Goal: Navigation & Orientation: Understand site structure

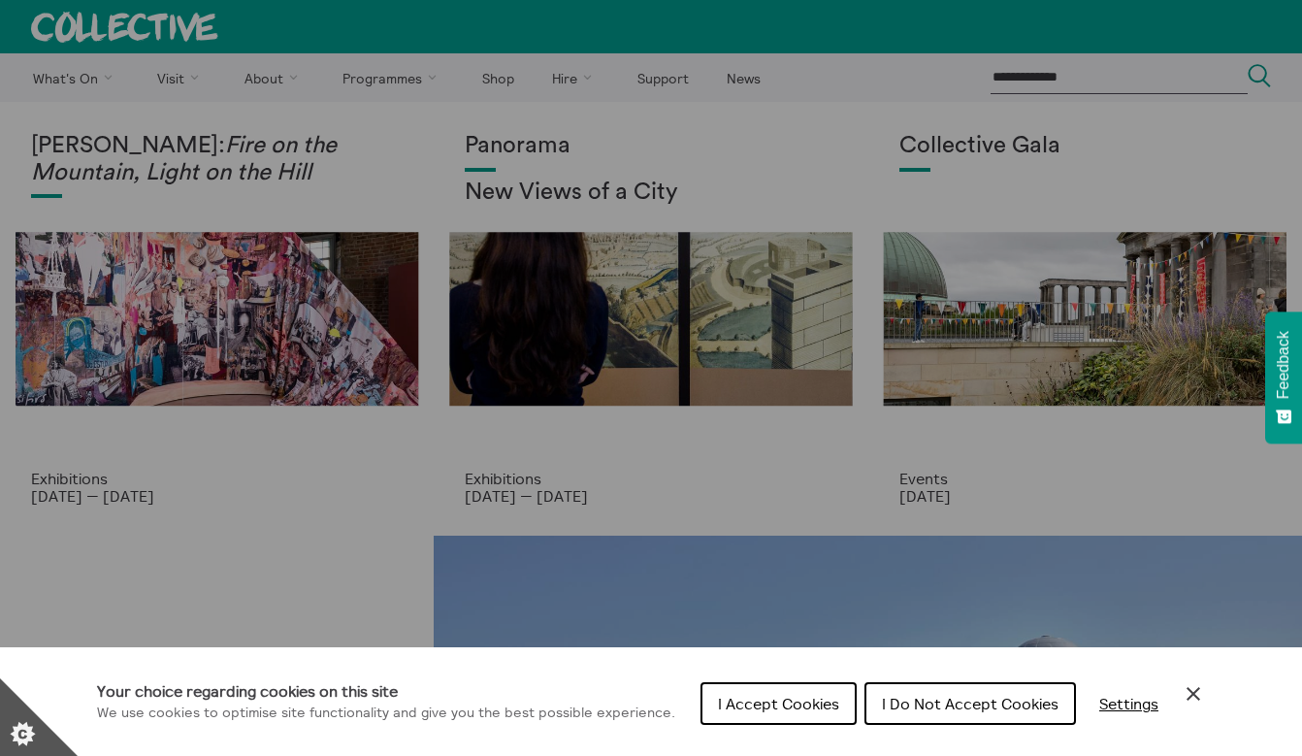
click at [994, 690] on button "I Do Not Accept Cookies" at bounding box center [971, 703] width 212 height 43
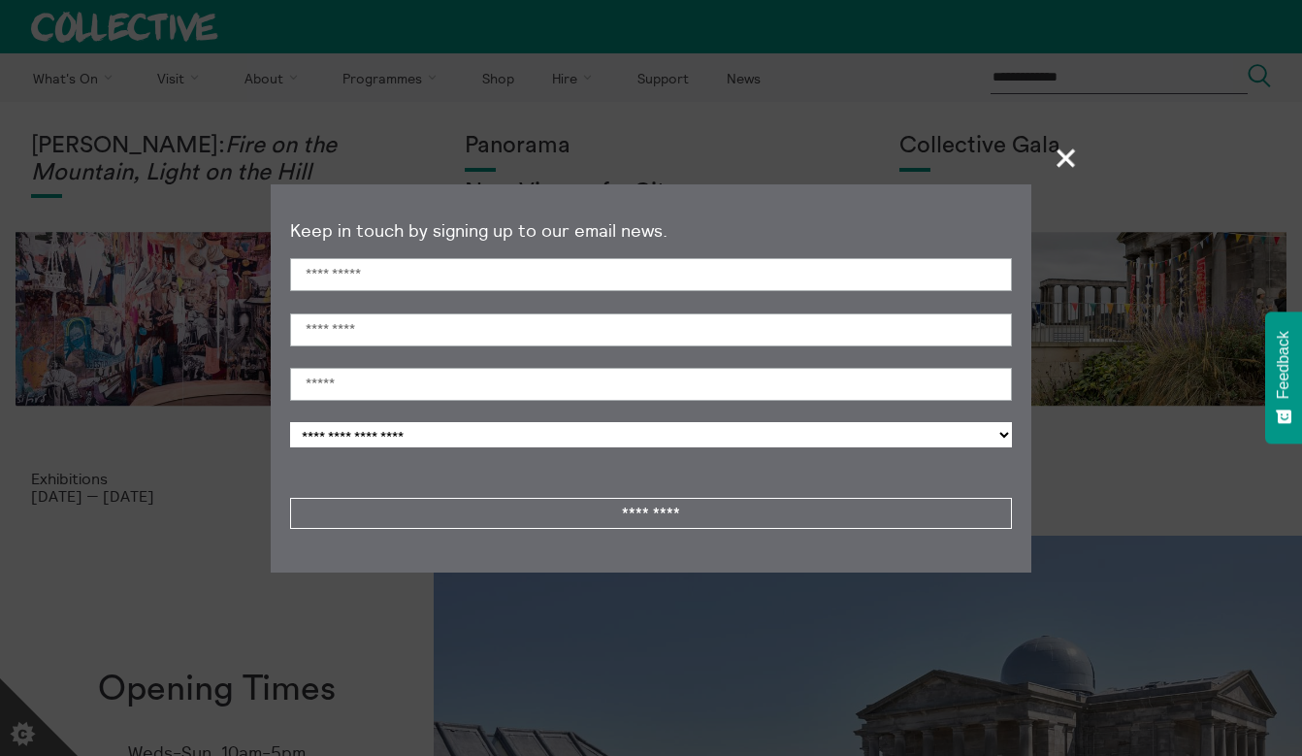
click at [1065, 167] on span "+" at bounding box center [1066, 157] width 57 height 57
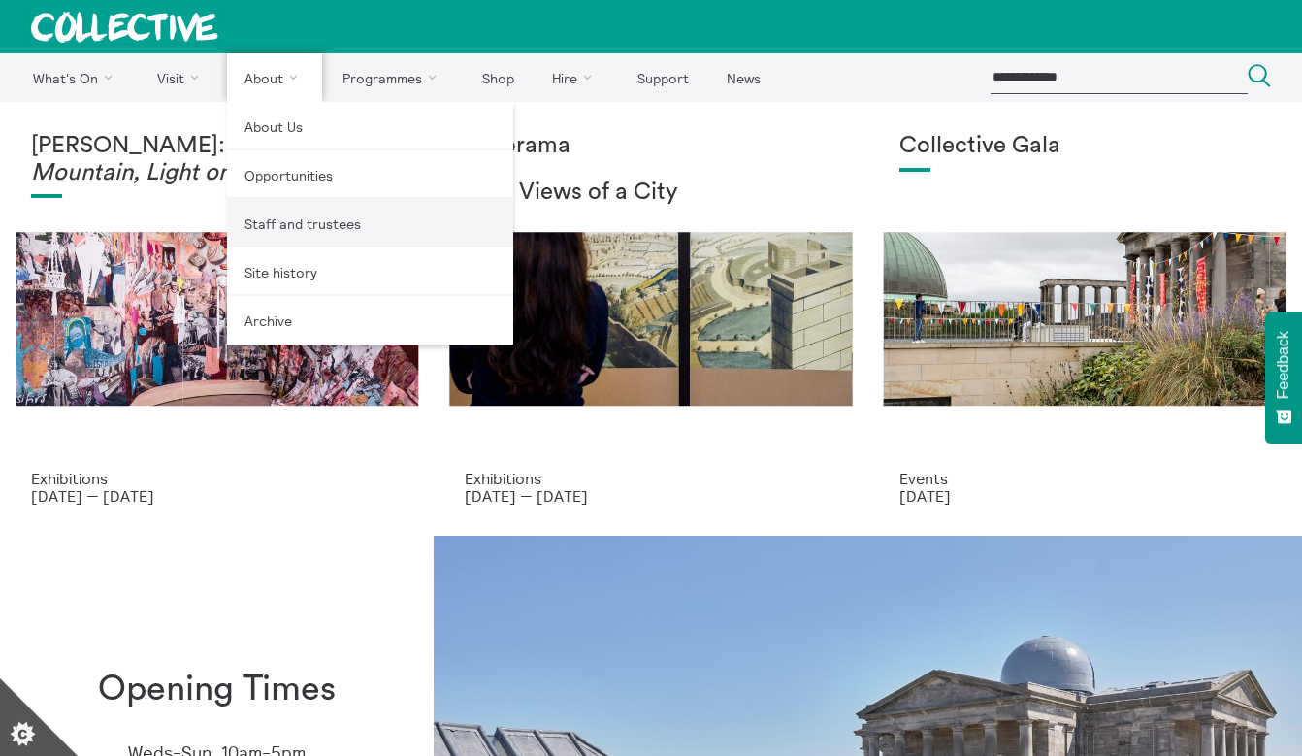
click at [266, 217] on link "Staff and trustees" at bounding box center [370, 223] width 286 height 49
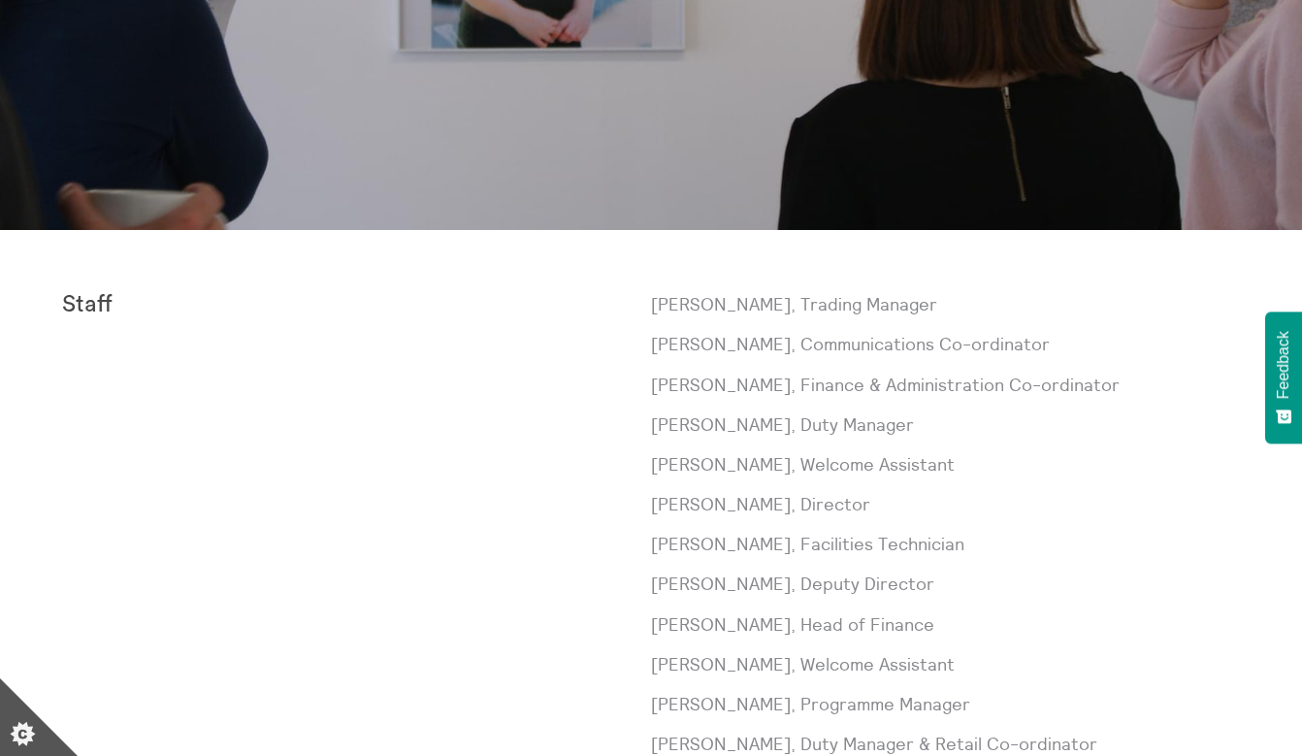
scroll to position [49, 0]
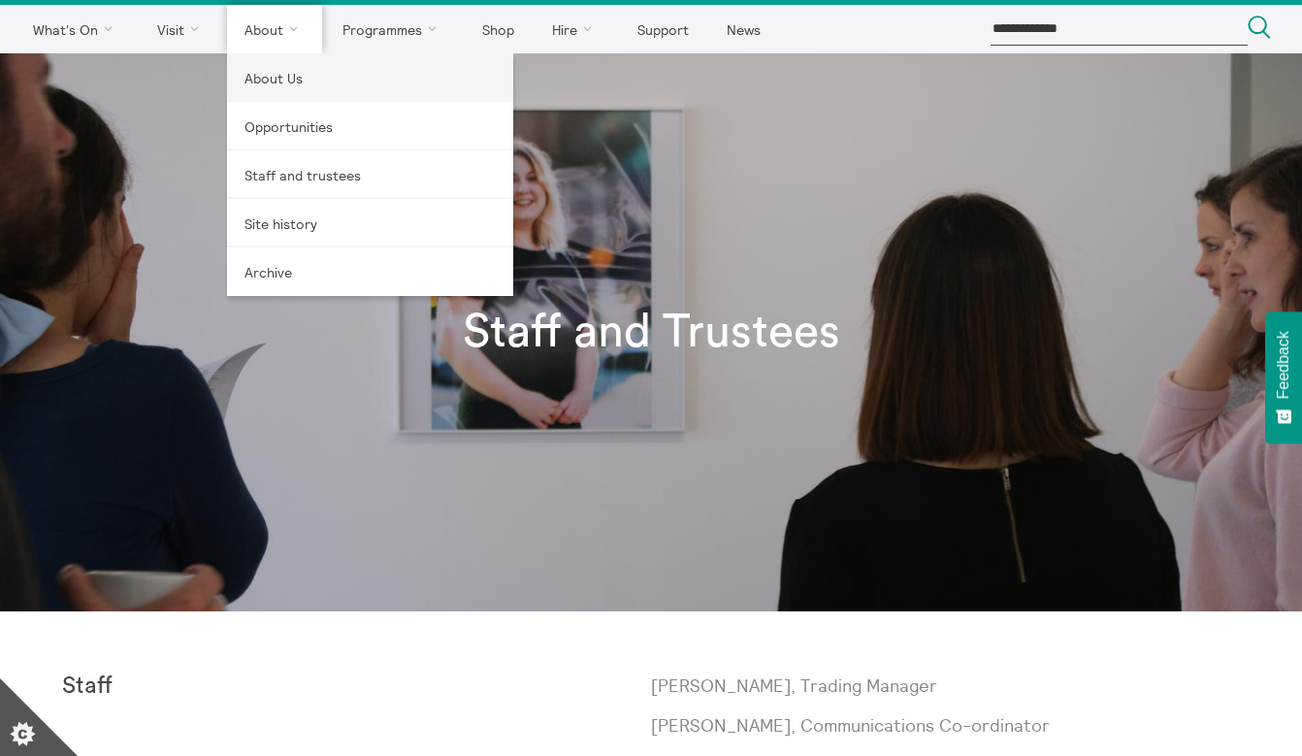
click at [275, 81] on link "About Us" at bounding box center [370, 77] width 286 height 49
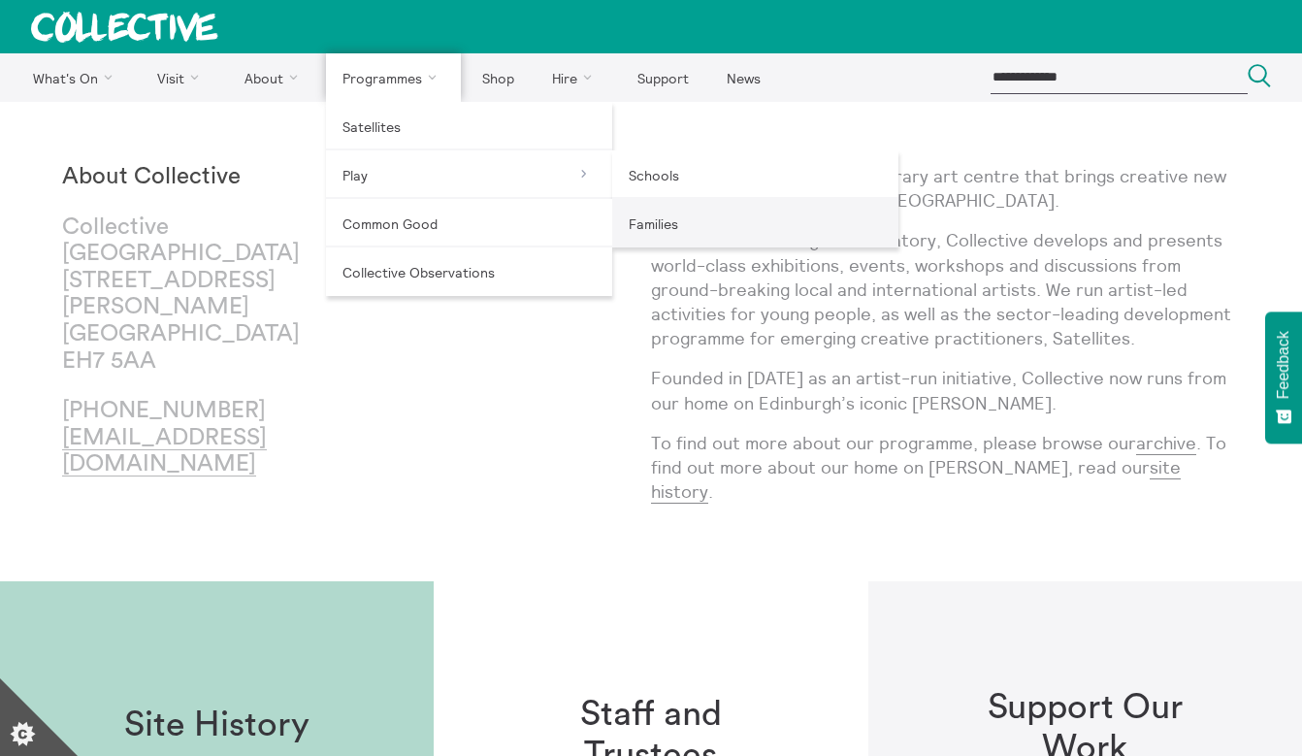
click at [700, 233] on link "Families" at bounding box center [755, 223] width 286 height 49
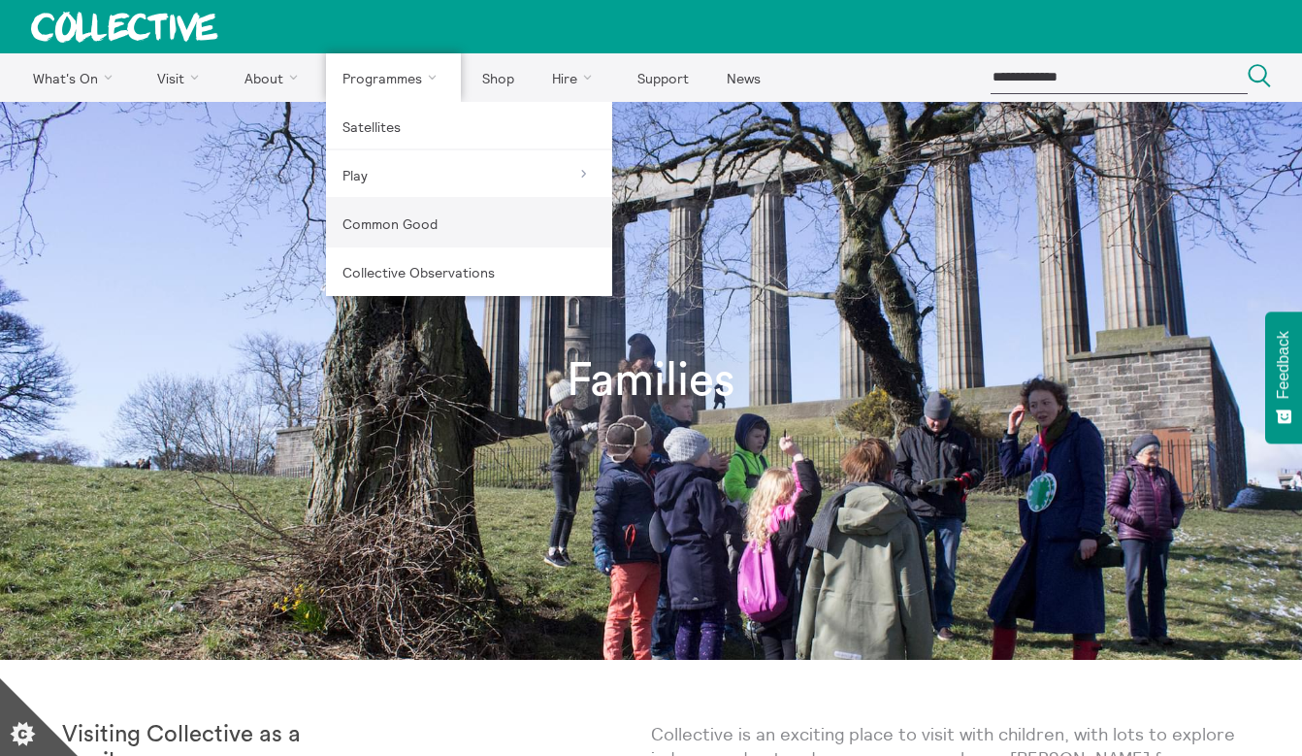
click at [378, 217] on link "Common Good" at bounding box center [469, 223] width 286 height 49
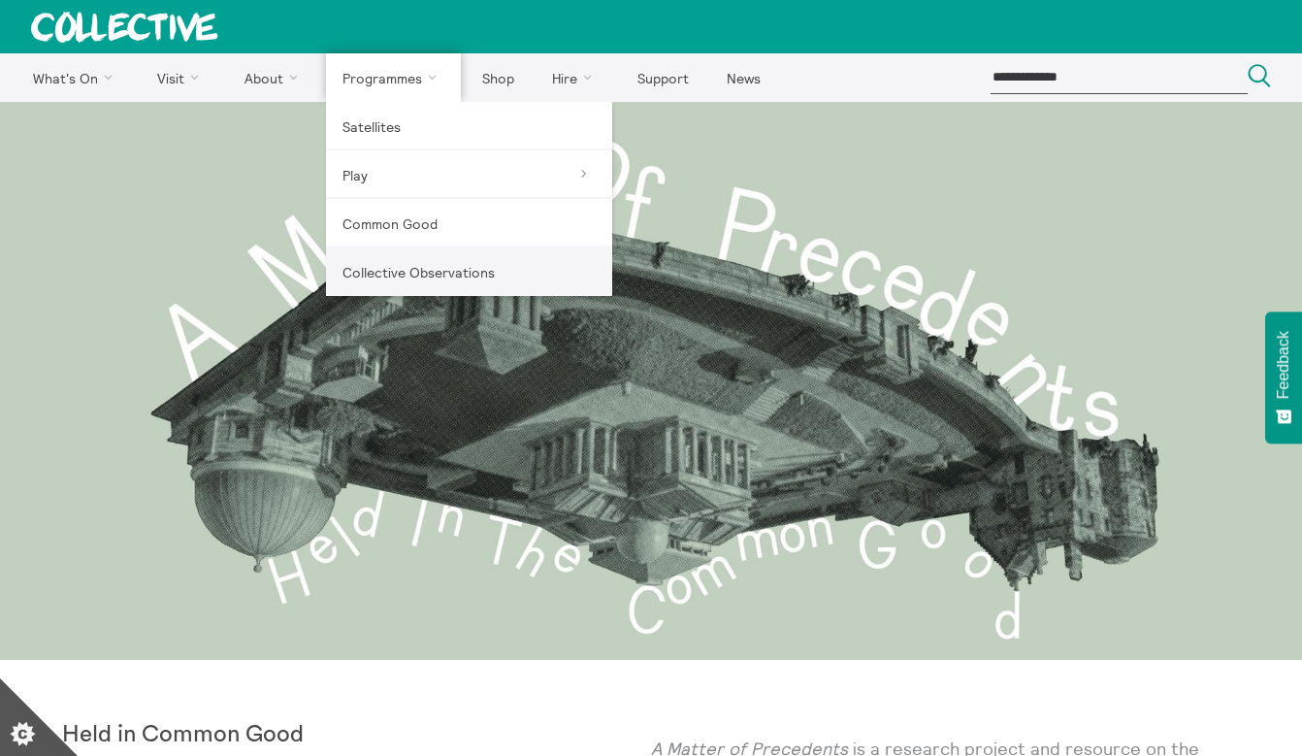
click at [355, 277] on link "Collective Observations" at bounding box center [469, 271] width 286 height 49
